Goal: Navigation & Orientation: Find specific page/section

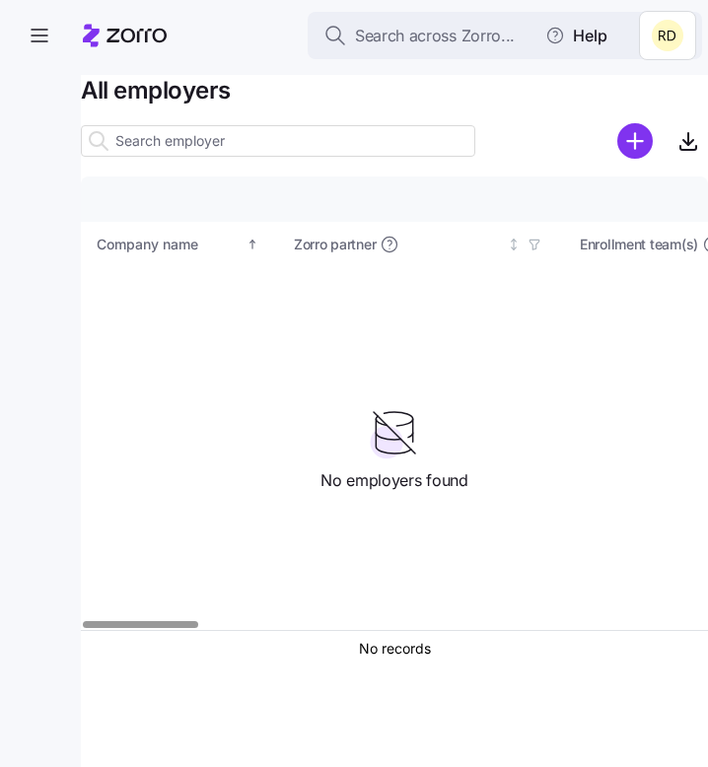
click at [665, 45] on html "Search across Zorro... Help All employers Company details Benefit status Compan…" at bounding box center [354, 378] width 708 height 756
click at [521, 382] on html "Search across Zorro... Help All employers Company details Benefit status Compan…" at bounding box center [354, 378] width 708 height 756
click at [654, 42] on html "Search across Zorro... Help All employers Company details Benefit status Compan…" at bounding box center [354, 378] width 708 height 756
click at [582, 334] on html "Search across Zorro... Help All employers Company details Benefit status Compan…" at bounding box center [354, 378] width 708 height 756
click at [5, 19] on header "Search across Zorro... Help" at bounding box center [354, 31] width 708 height 63
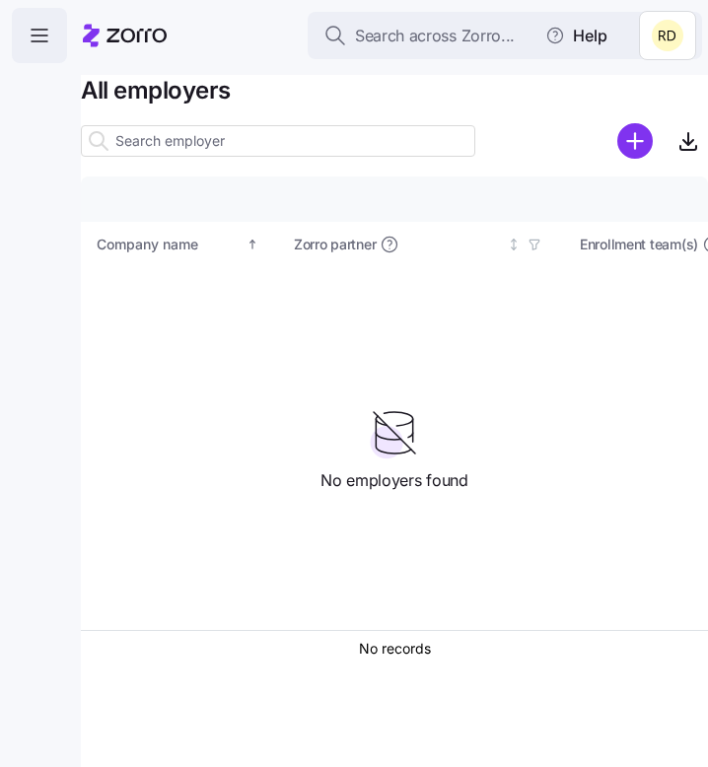
click at [44, 26] on icon "button" at bounding box center [40, 36] width 24 height 24
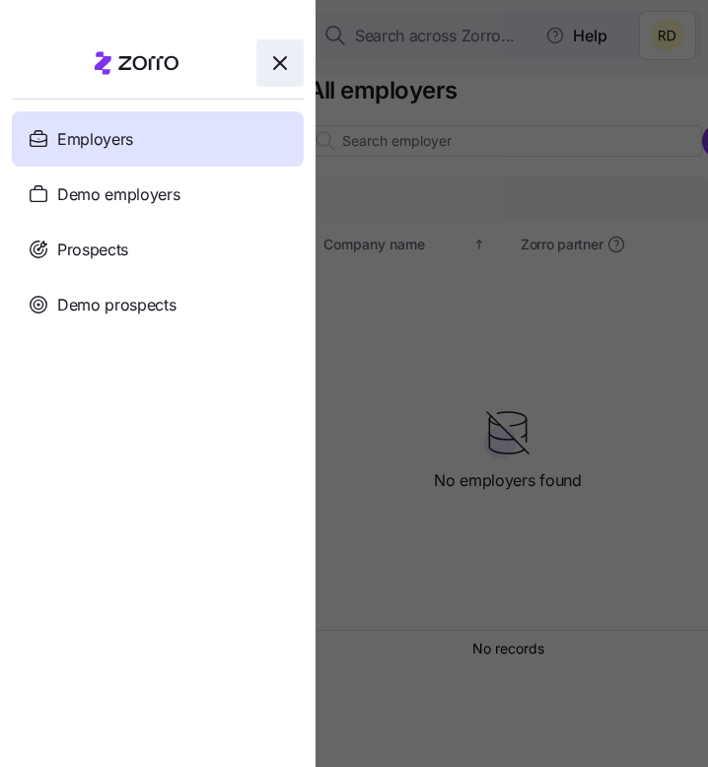
click at [293, 53] on span "button" at bounding box center [279, 62] width 45 height 45
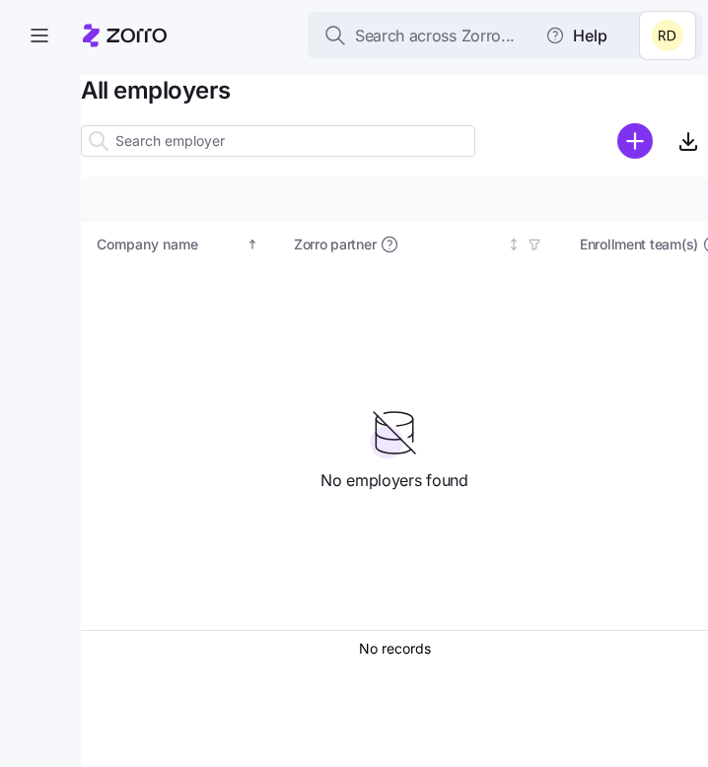
click at [647, 24] on html "Search across Zorro... Help All employers Company details Benefit status Compan…" at bounding box center [354, 378] width 708 height 756
click at [651, 28] on html "Search across Zorro... Help All employers Company details Benefit status Compan…" at bounding box center [354, 378] width 708 height 756
click at [684, 24] on html "Search across Zorro... Help All employers Company details Benefit status Compan…" at bounding box center [354, 378] width 708 height 756
click at [648, 82] on div "My settings" at bounding box center [629, 89] width 104 height 22
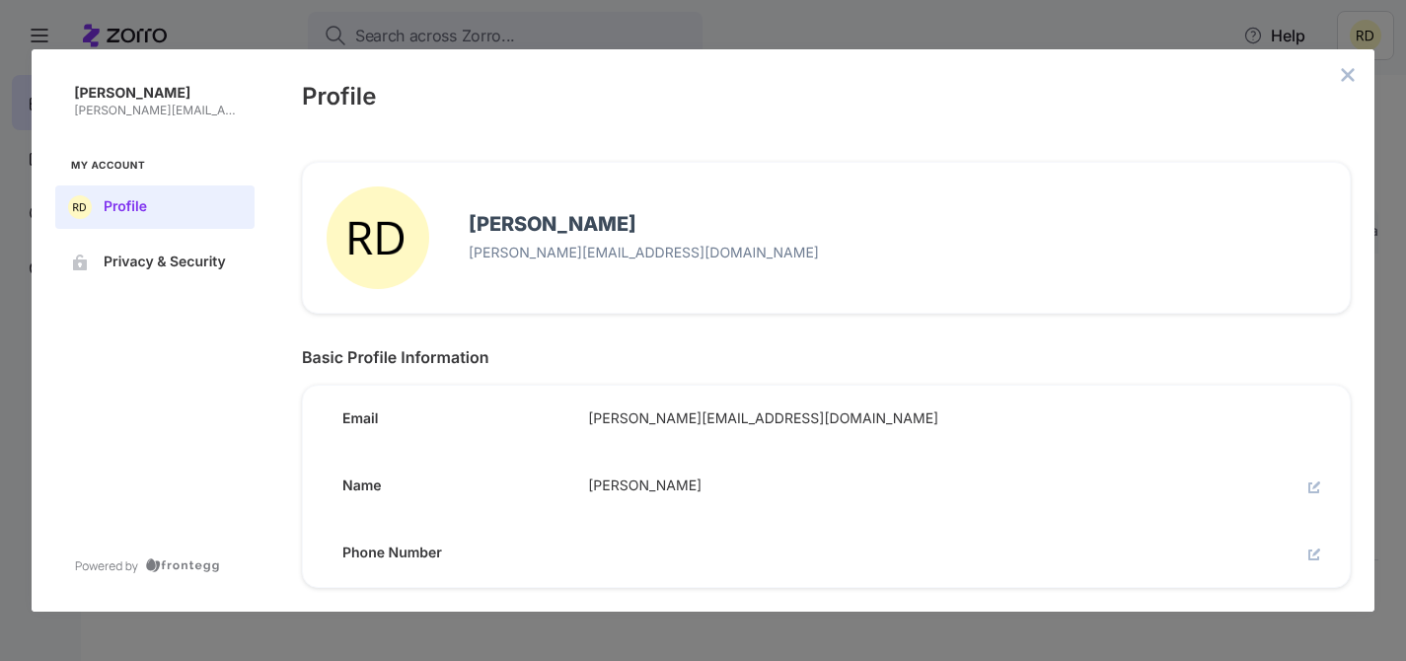
click at [707, 73] on button "close admin-box" at bounding box center [1348, 75] width 28 height 28
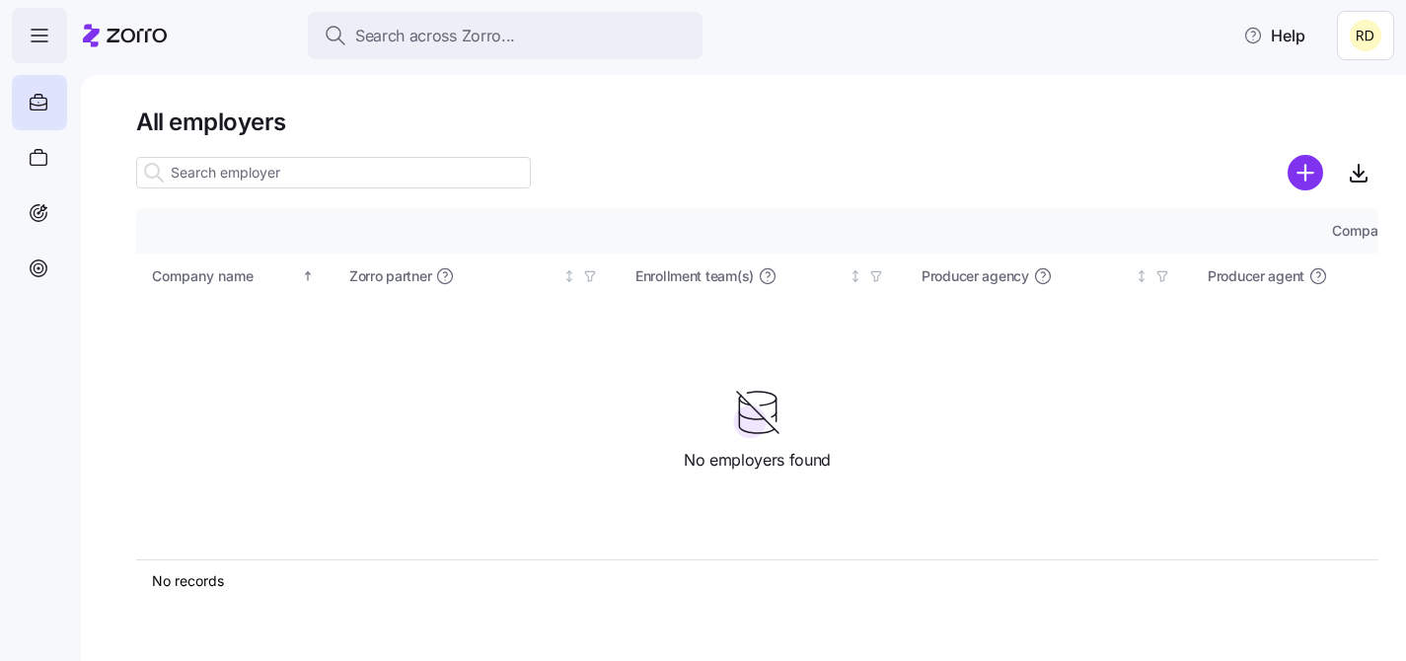
click at [53, 60] on span "button" at bounding box center [39, 35] width 53 height 53
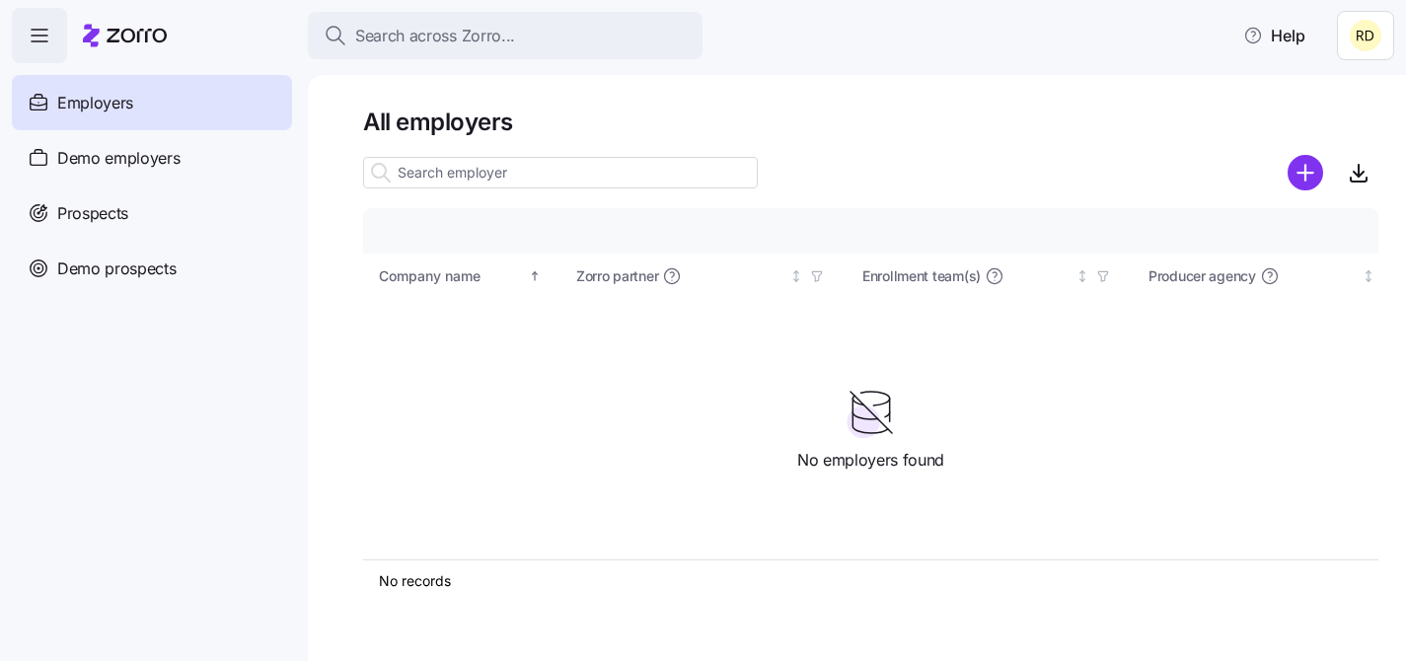
click at [53, 59] on span "button" at bounding box center [39, 35] width 53 height 53
